Goal: Transaction & Acquisition: Book appointment/travel/reservation

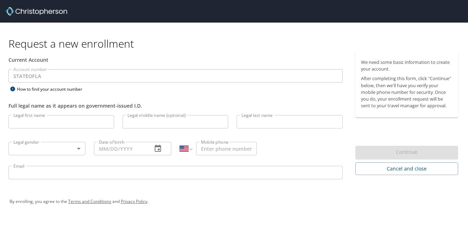
select select "US"
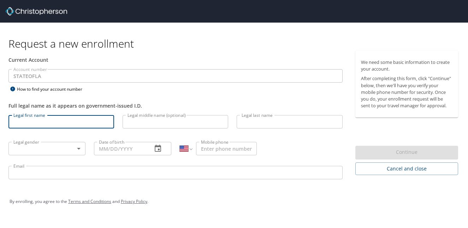
click at [16, 119] on input "Legal first name" at bounding box center [61, 121] width 106 height 13
type input "J"
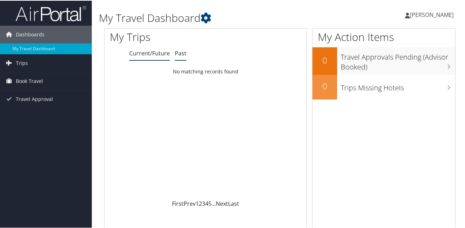
click at [179, 53] on link "Past" at bounding box center [181, 53] width 12 height 8
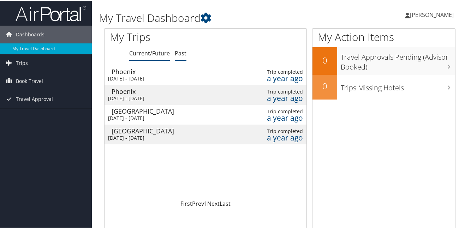
click at [149, 52] on link "Current/Future" at bounding box center [149, 53] width 41 height 8
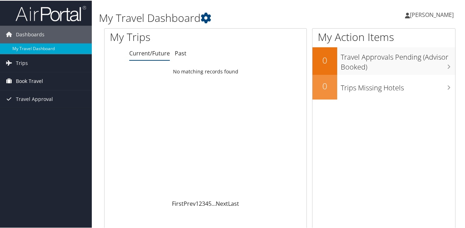
click at [42, 80] on span "Book Travel" at bounding box center [29, 81] width 27 height 18
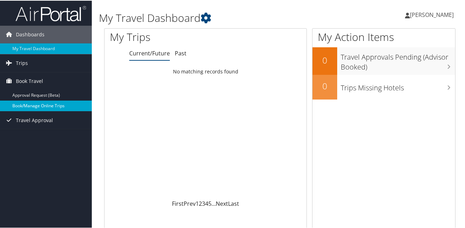
click at [41, 103] on link "Book/Manage Online Trips" at bounding box center [46, 105] width 92 height 11
